Goal: Task Accomplishment & Management: Complete application form

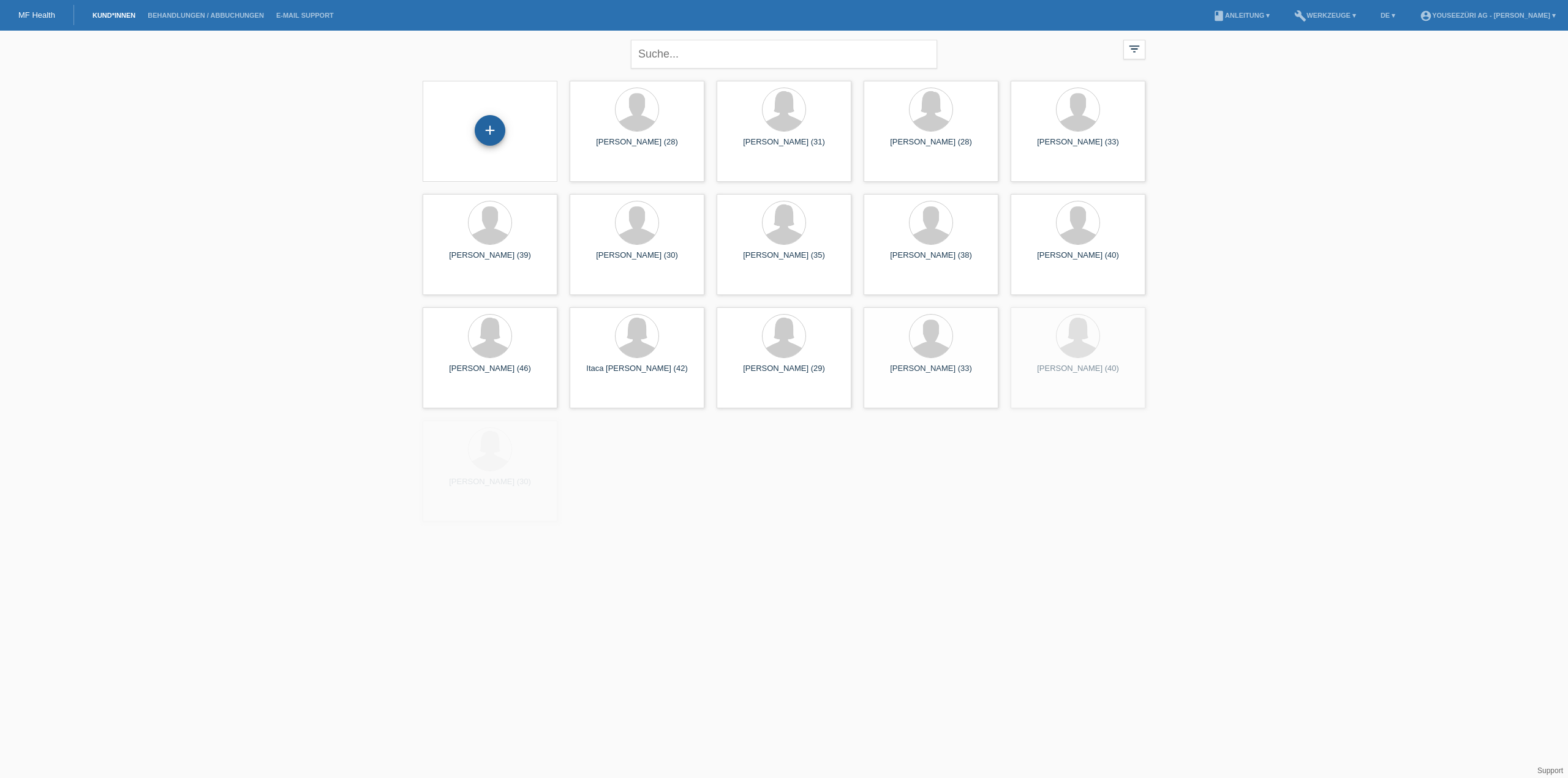
click at [490, 128] on div "+" at bounding box center [490, 130] width 31 height 31
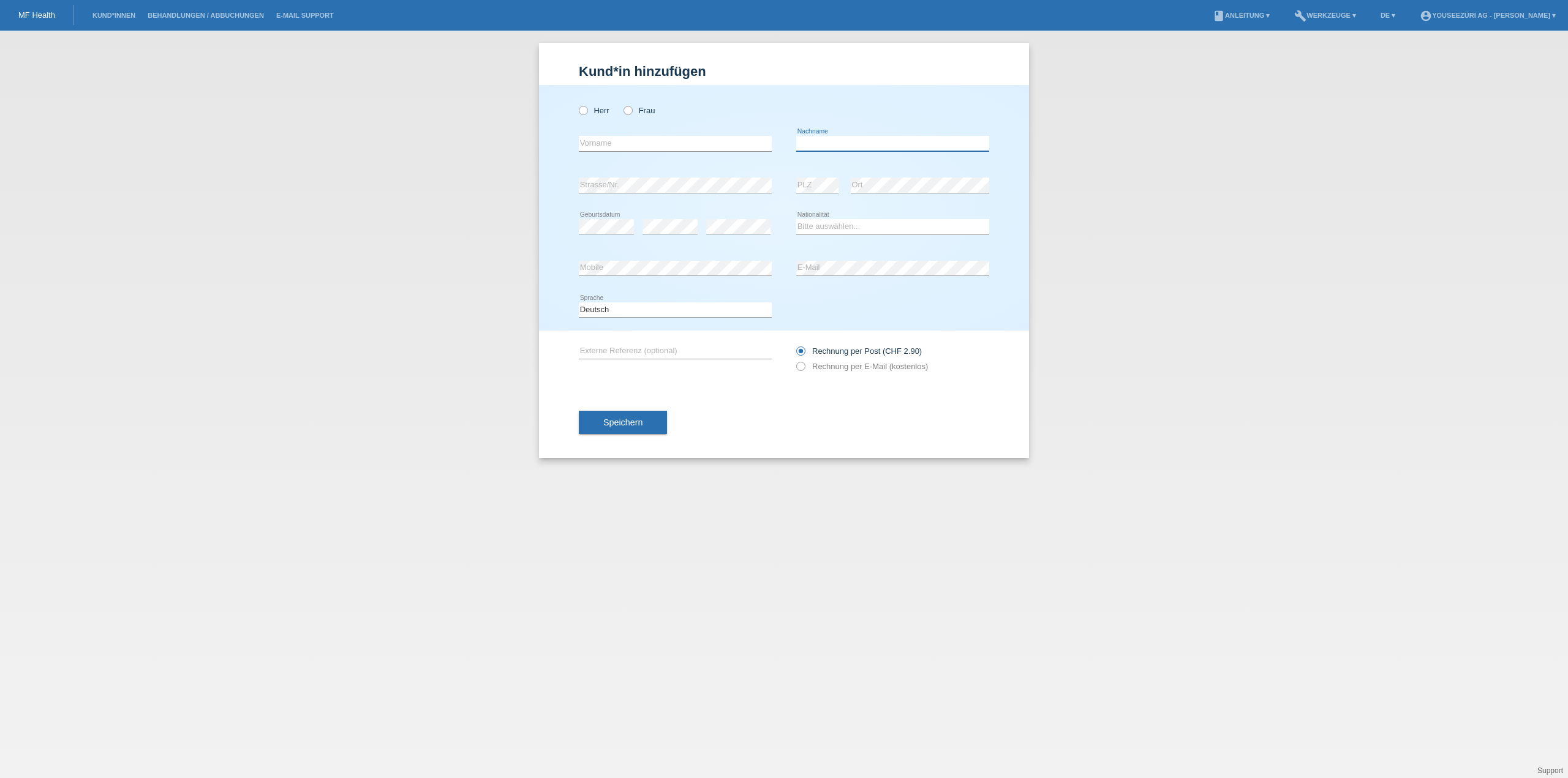
click at [843, 143] on input "text" at bounding box center [893, 143] width 193 height 16
paste input "Murselaj"
type input "Murselaj"
click at [607, 141] on input "text" at bounding box center [676, 143] width 193 height 16
paste input "Valmira"
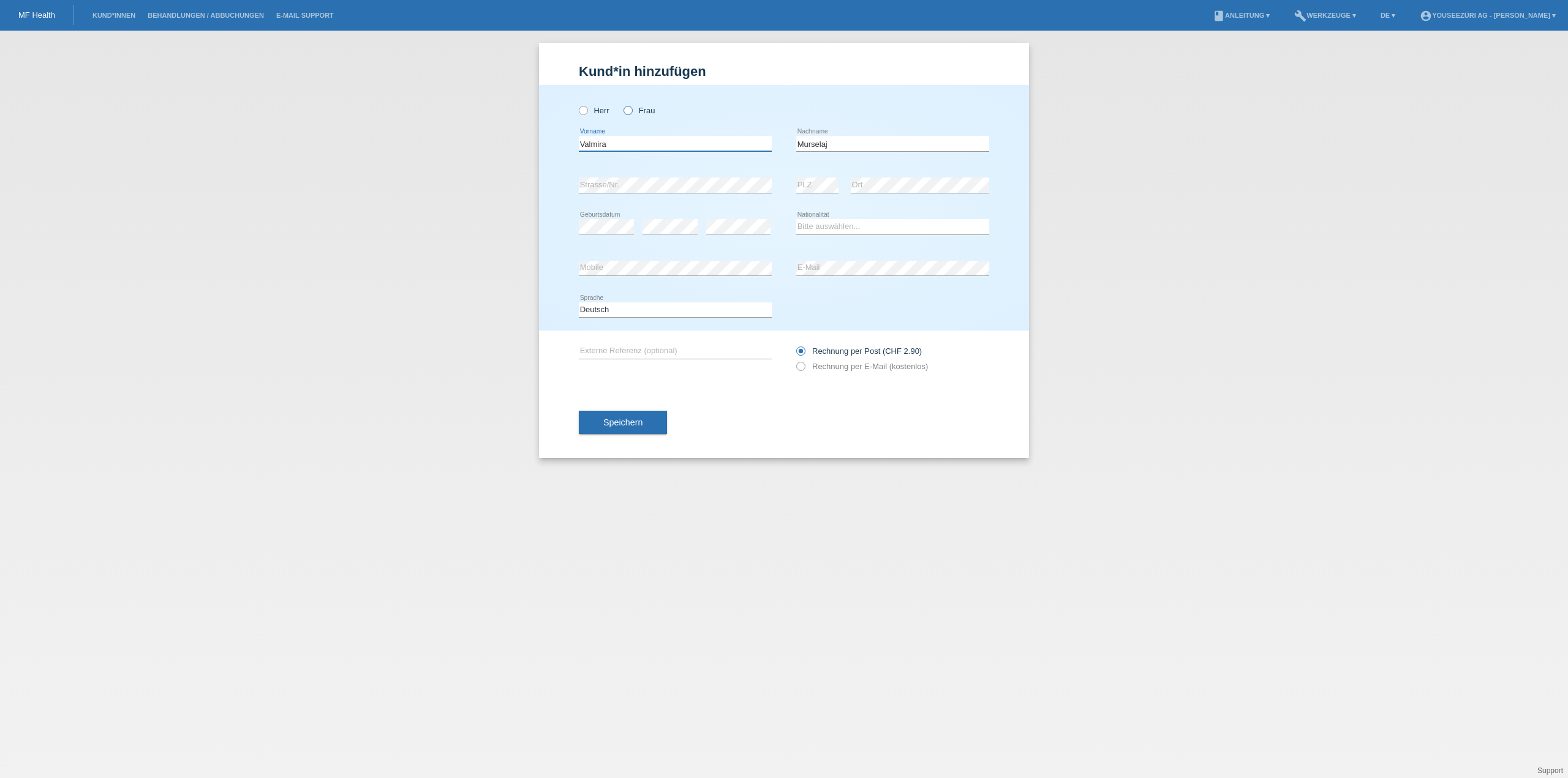
type input "Valmira"
click at [622, 104] on icon at bounding box center [622, 104] width 0 height 0
click at [631, 110] on input "Frau" at bounding box center [628, 110] width 8 height 8
radio input "true"
click at [619, 428] on button "Speichern" at bounding box center [623, 422] width 88 height 23
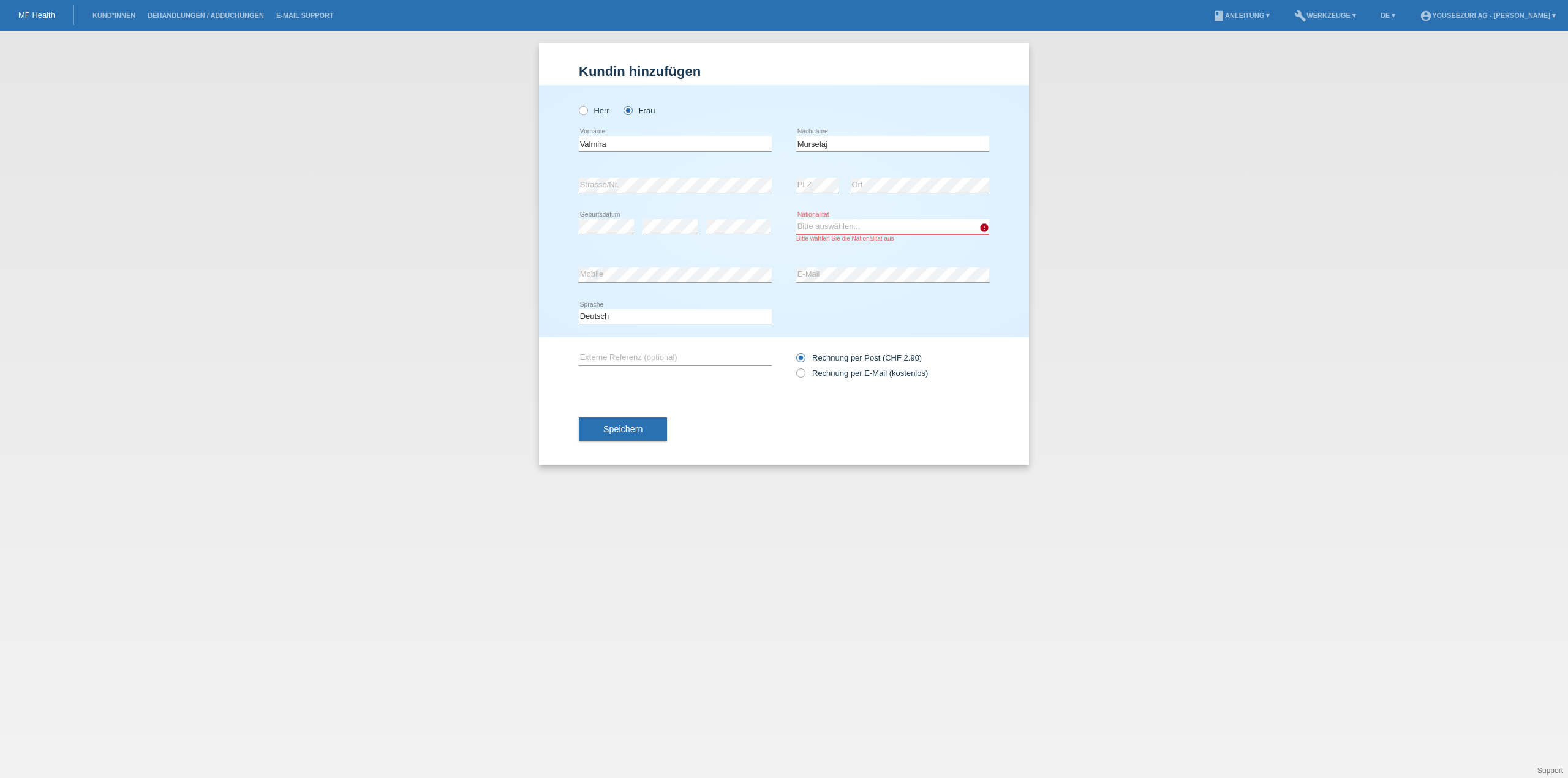
click at [823, 228] on select "Bitte auswählen... Schweiz Deutschland Liechtenstein Österreich ------------ Af…" at bounding box center [893, 227] width 193 height 15
select select "AL"
click at [796, 219] on select "Bitte auswählen... Schweiz Deutschland Liechtenstein Österreich ------------ Af…" at bounding box center [893, 227] width 193 height 15
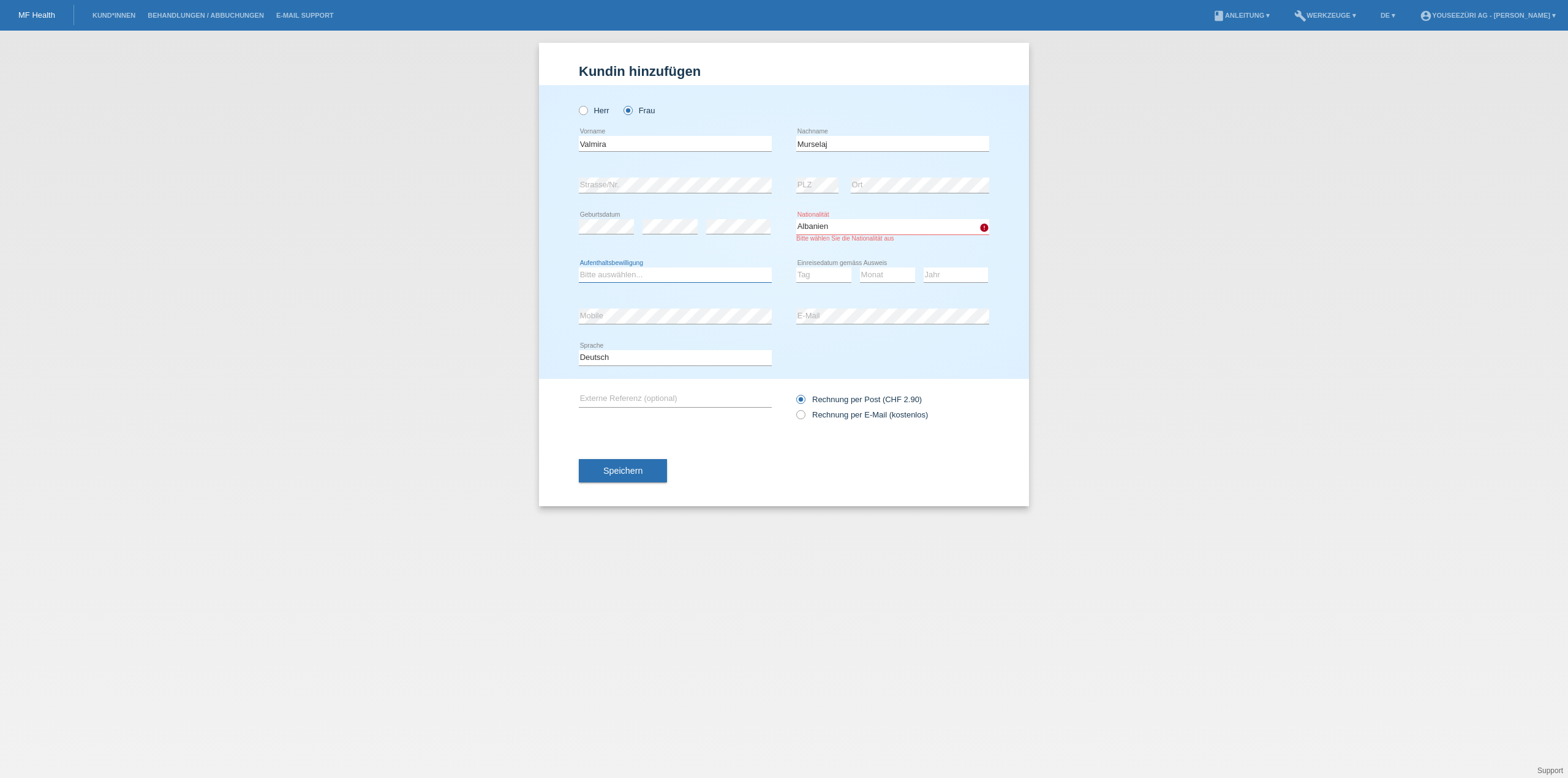
click at [599, 272] on select "Bitte auswählen... C B B - Flüchtlingsstatus Andere" at bounding box center [676, 275] width 193 height 15
select select "C"
click at [579, 268] on select "Bitte auswählen... C B B - Flüchtlingsstatus Andere" at bounding box center [676, 275] width 193 height 15
click at [817, 275] on select "Tag 01 02 03 04 05 06 07 08 09 10 11" at bounding box center [824, 275] width 55 height 15
select select "21"
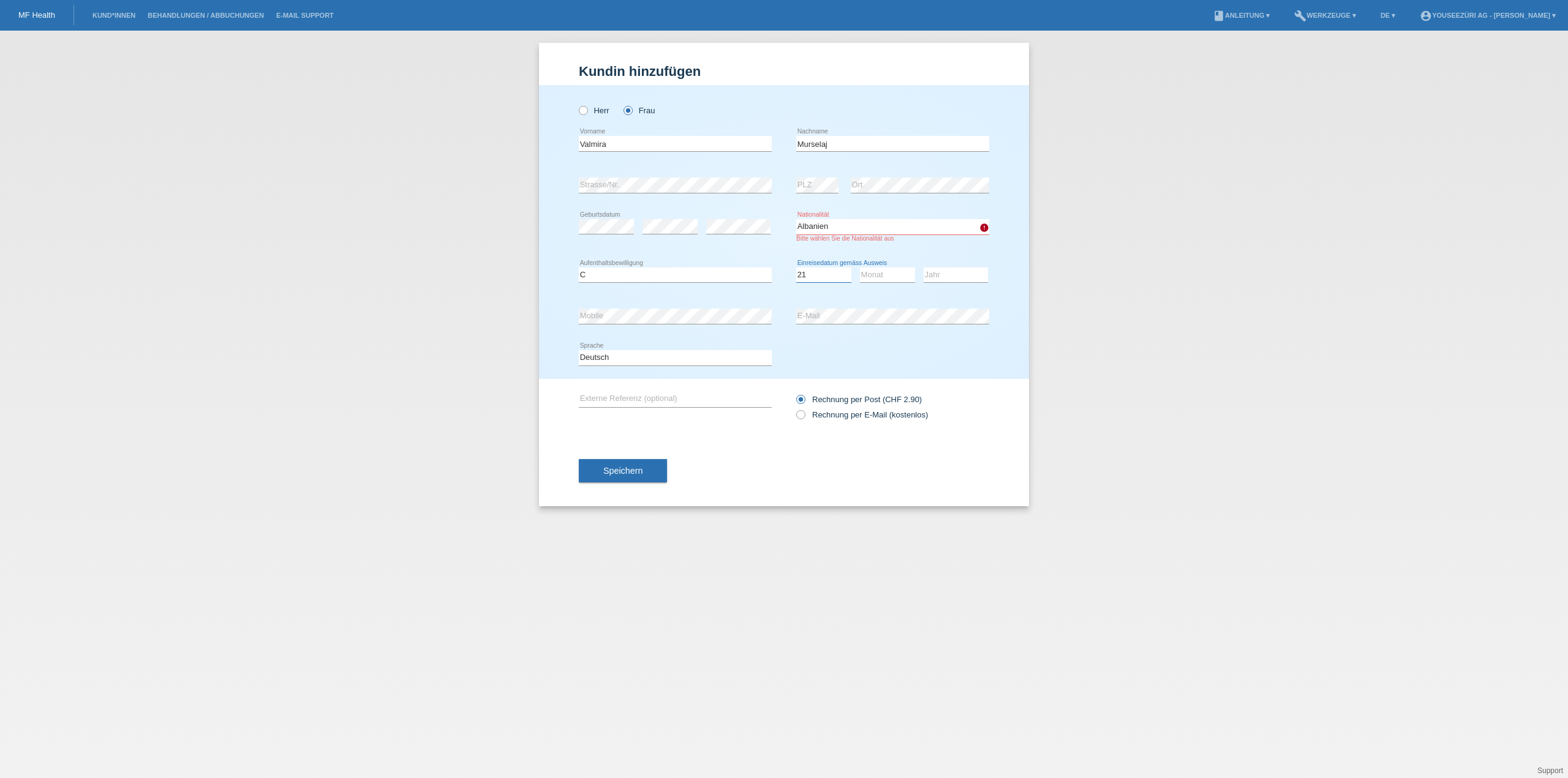
click at [796, 268] on select "Tag 01 02 03 04 05 06 07 08 09 10 11" at bounding box center [824, 275] width 55 height 15
click at [888, 271] on select "Monat 01 02 03 04 05 06 07 08 09 10 11" at bounding box center [887, 275] width 55 height 15
select select "05"
click at [860, 268] on select "Monat 01 02 03 04 05 06 07 08 09 10 11" at bounding box center [887, 275] width 55 height 15
click at [962, 273] on select "Jahr 2025 2024 2023 2022 2021 2020 2019 2018 2017 2016 2015 2014 2013 2012 2011…" at bounding box center [955, 275] width 64 height 15
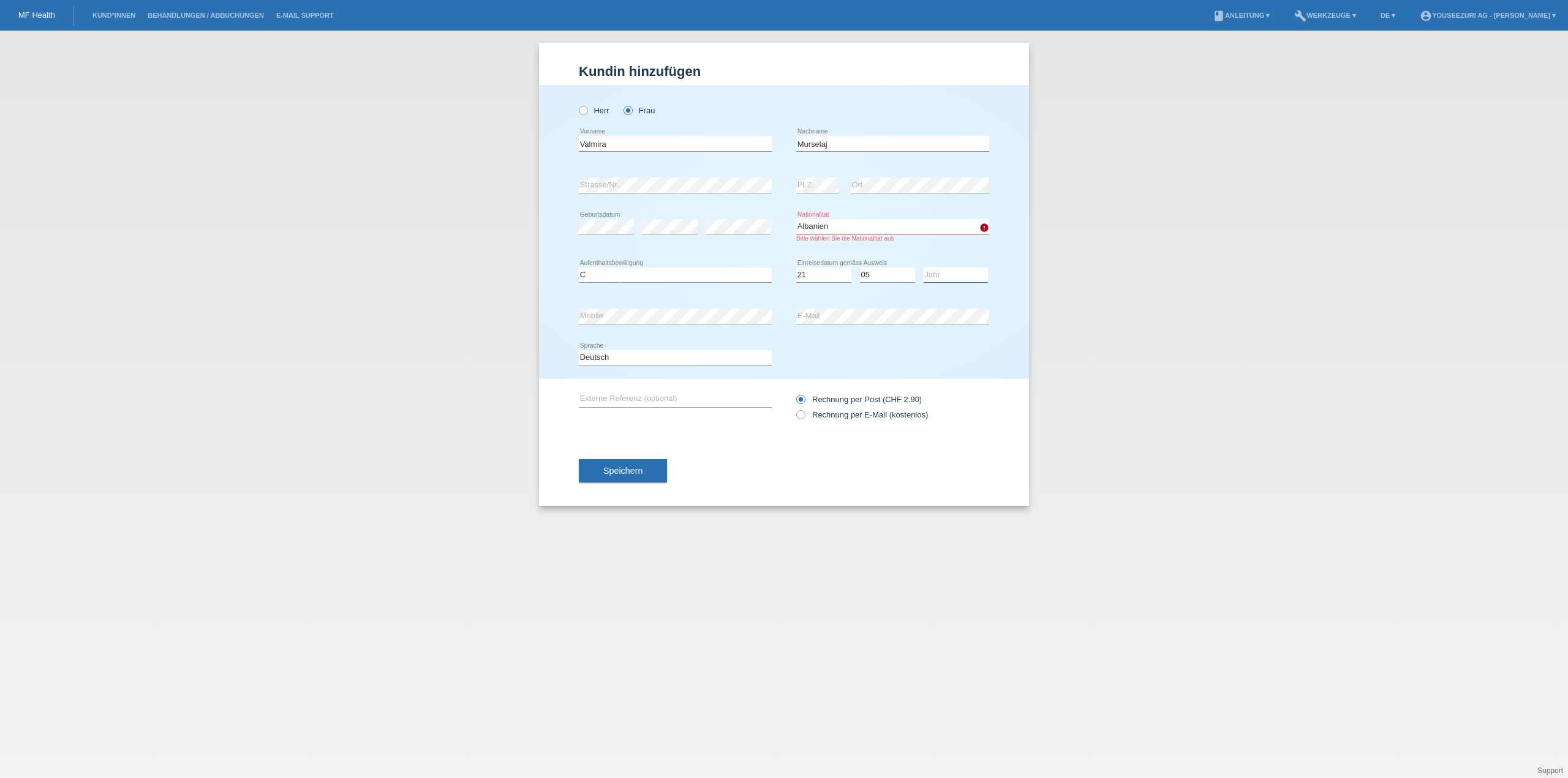
select select "1999"
click at [924, 268] on select "Jahr 2025 2024 2023 2022 2021 2020 2019 2018 2017 2016 2015 2014 2013 2012 2011…" at bounding box center [955, 275] width 64 height 15
click at [616, 468] on span "Speichern" at bounding box center [623, 471] width 39 height 10
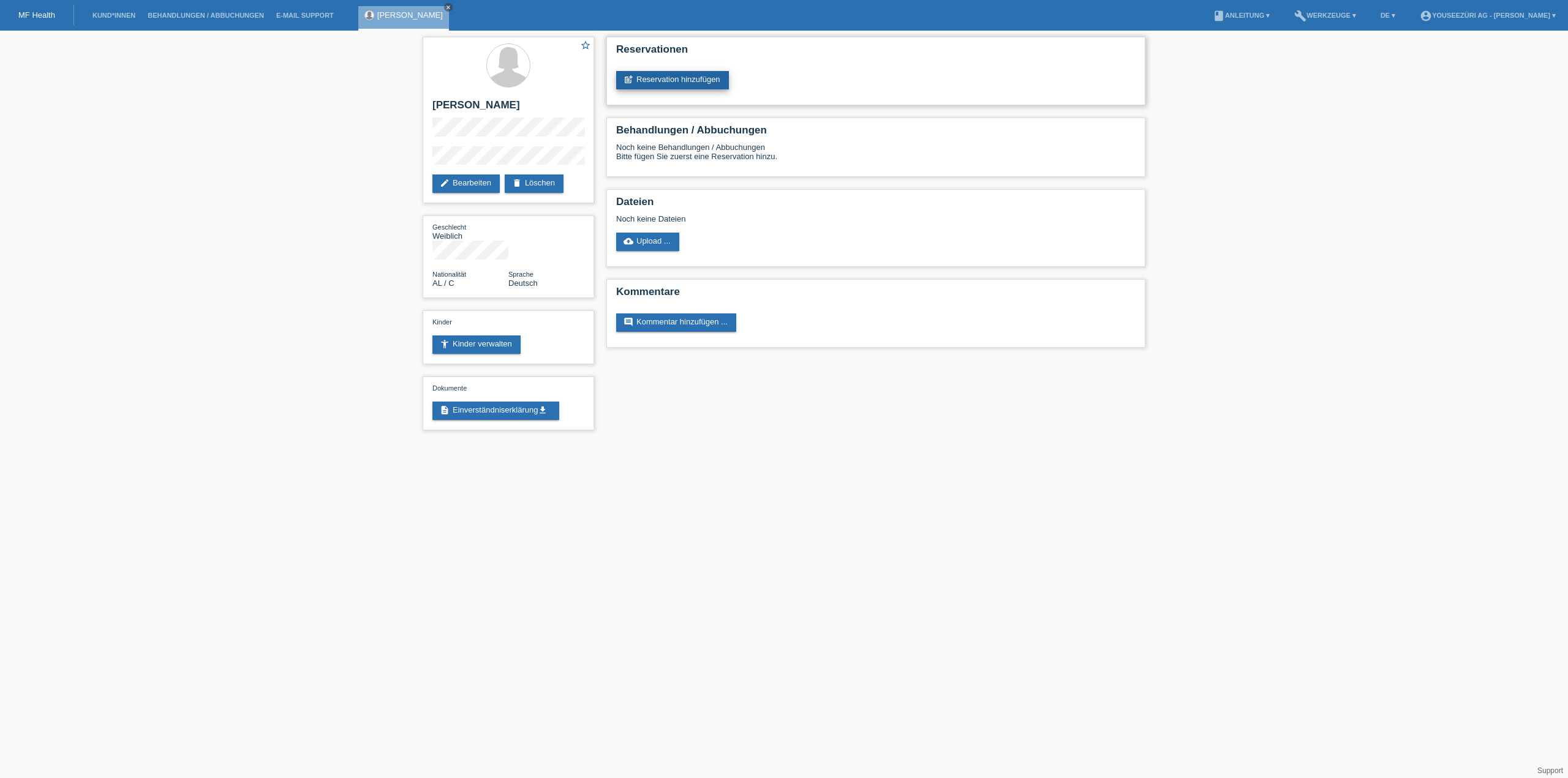
click at [685, 78] on link "post_add Reservation hinzufügen" at bounding box center [672, 80] width 113 height 18
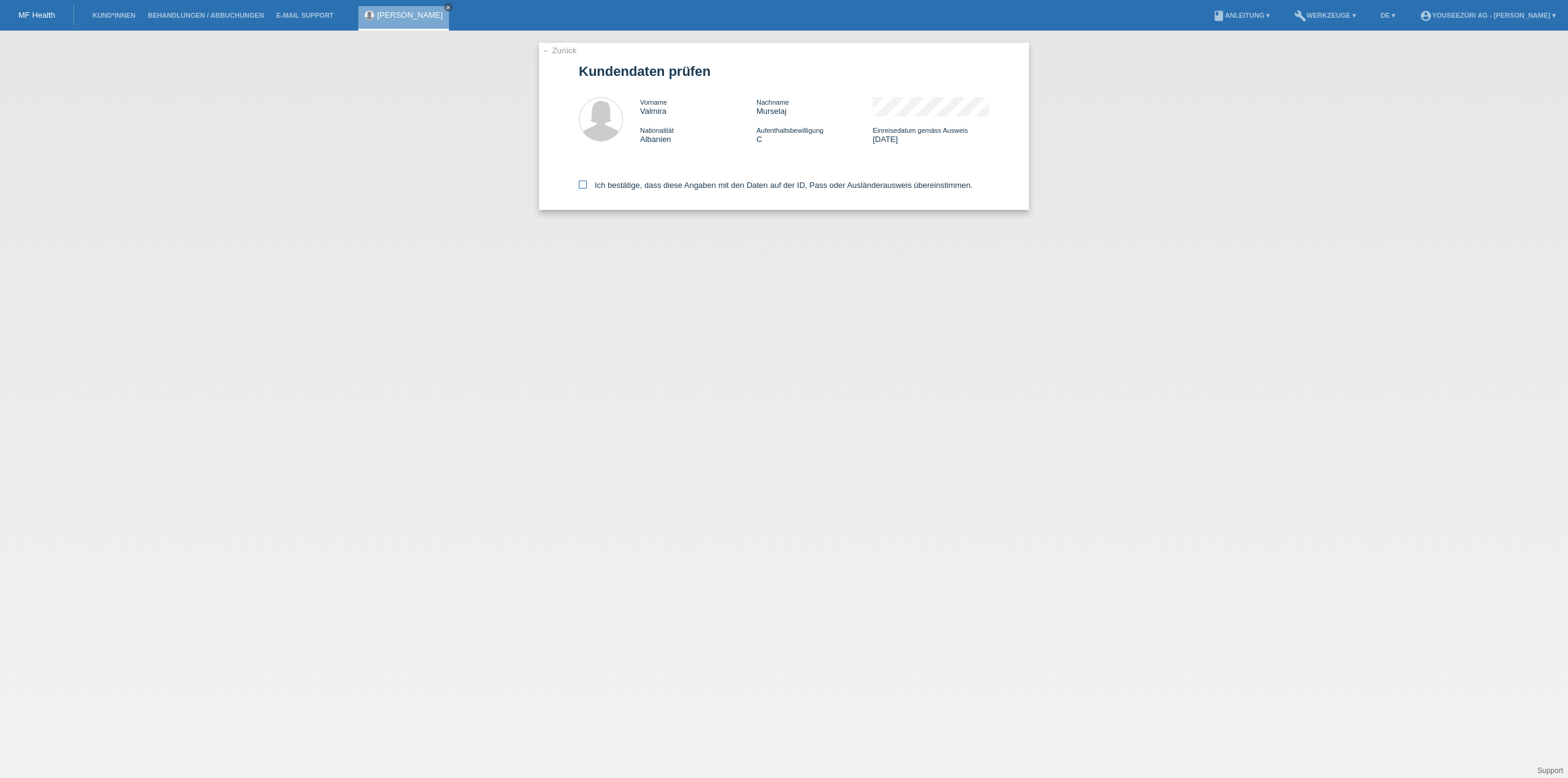
click at [582, 186] on icon at bounding box center [583, 184] width 8 height 8
click at [582, 186] on input "Ich bestätige, dass diese Angaben mit den Daten auf der ID, Pass oder Ausländer…" at bounding box center [583, 184] width 8 height 8
checkbox input "true"
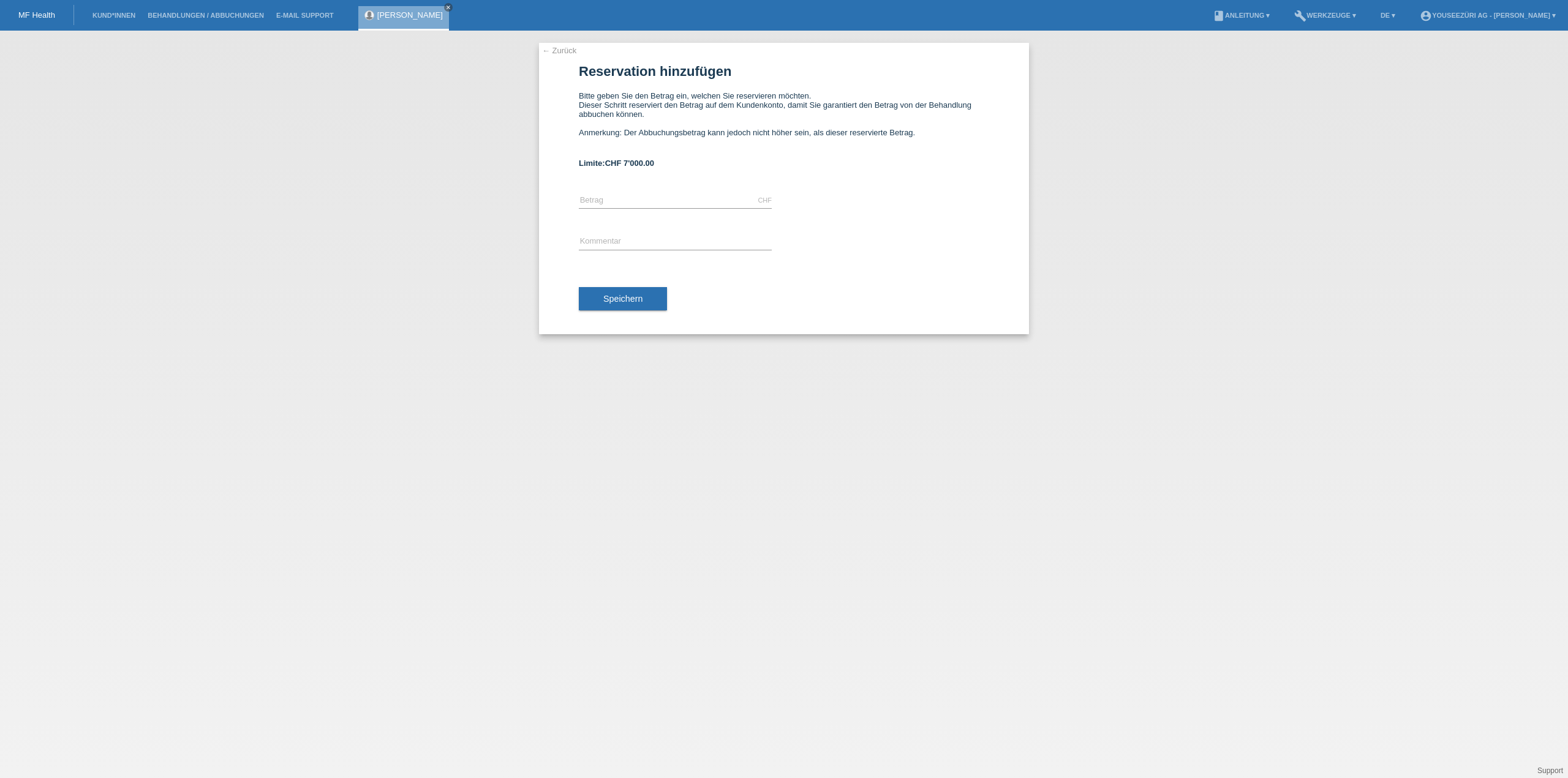
click at [557, 49] on link "← Zurück" at bounding box center [559, 50] width 34 height 9
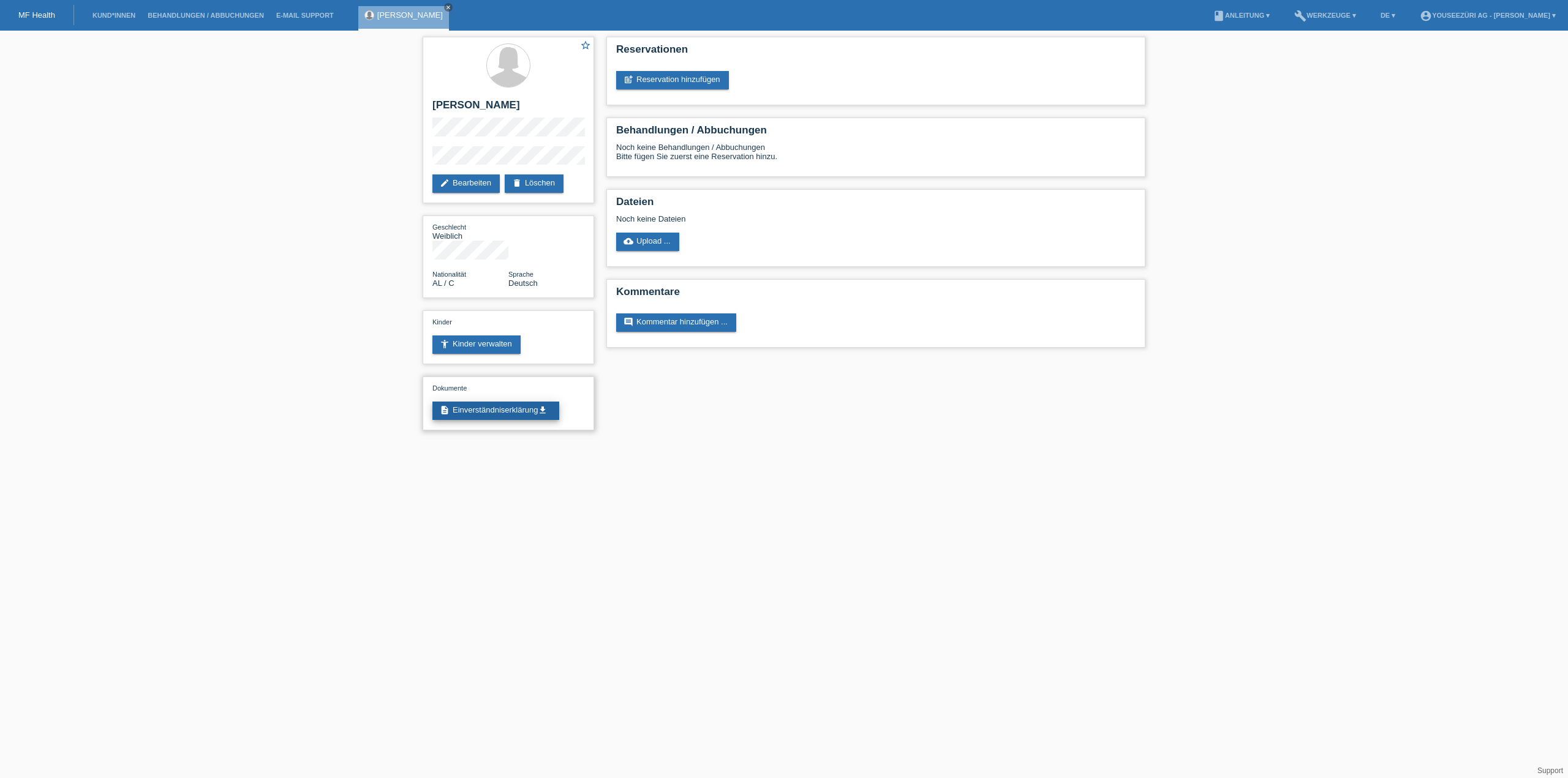
click at [529, 402] on link "description Einverständniserklärung get_app" at bounding box center [495, 410] width 127 height 18
